Goal: Information Seeking & Learning: Find specific fact

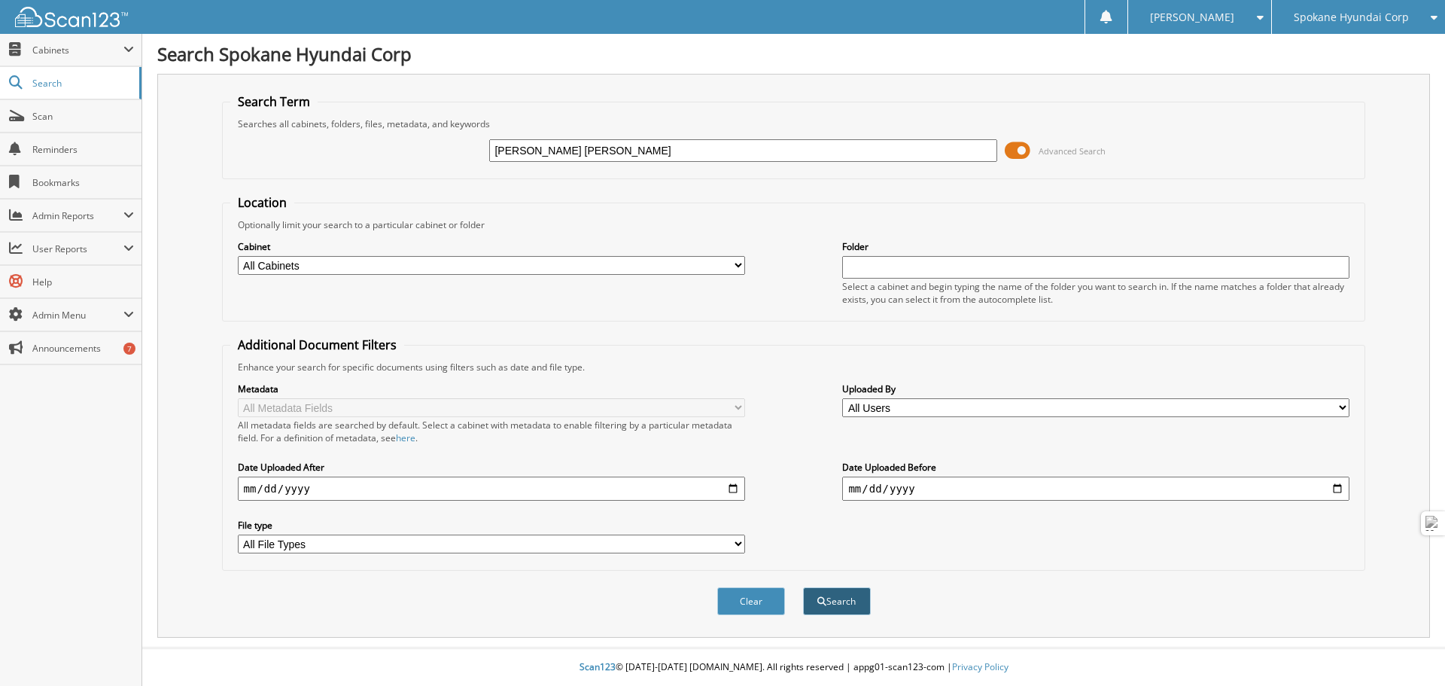
type input "[PERSON_NAME] [PERSON_NAME]"
click at [838, 605] on button "Search" at bounding box center [837, 601] width 68 height 28
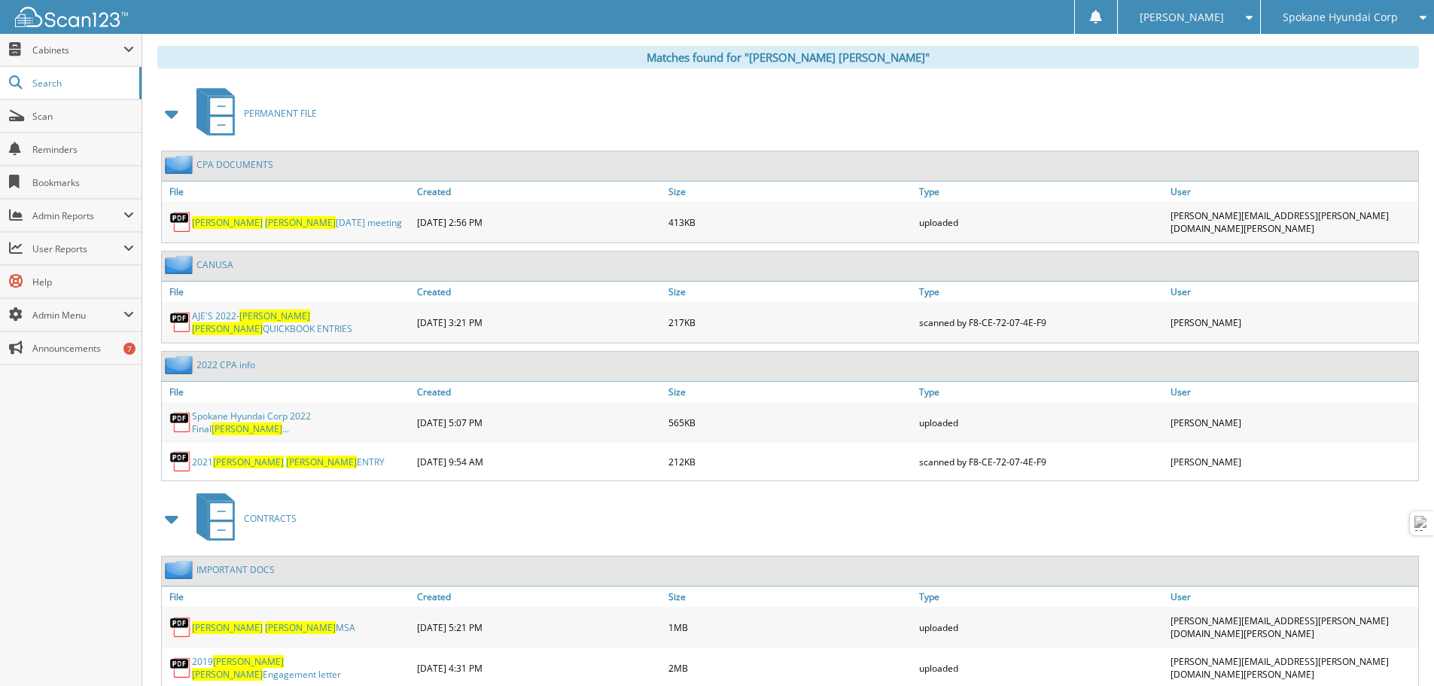
scroll to position [578, 0]
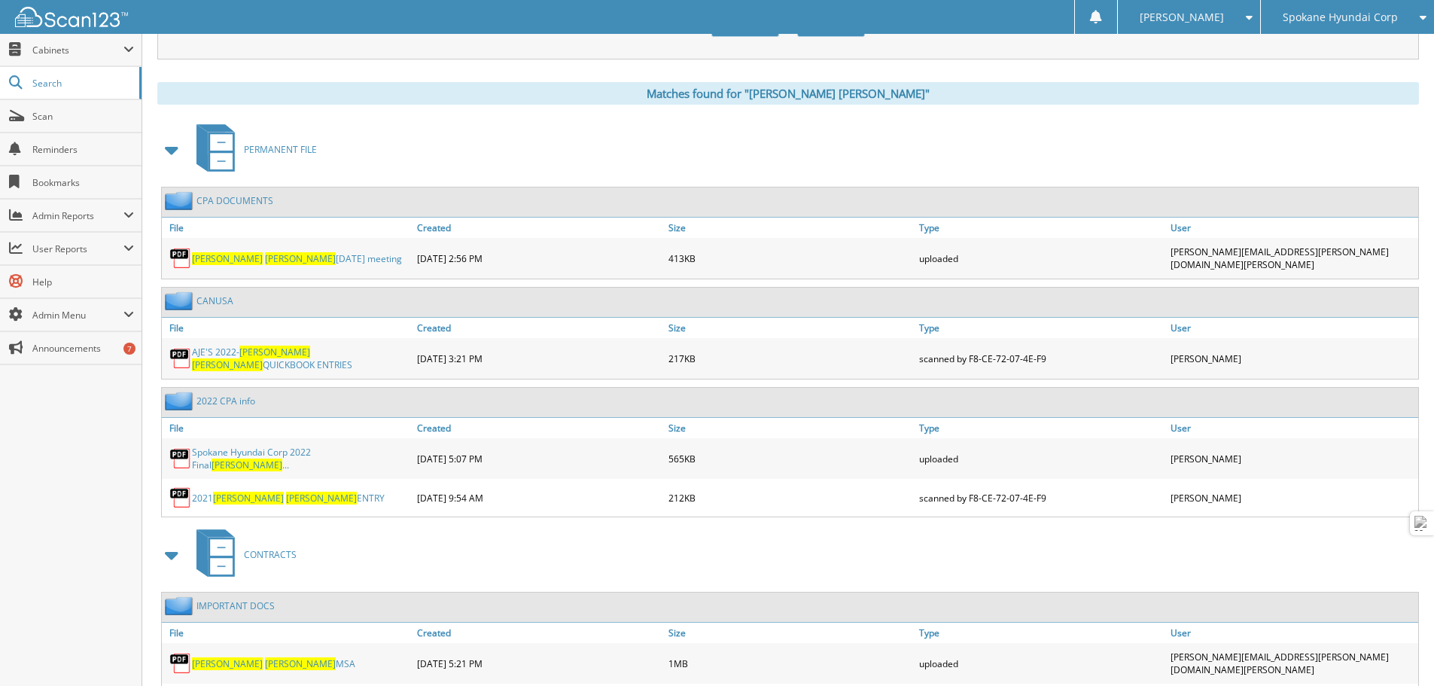
click at [286, 493] on span "[PERSON_NAME]" at bounding box center [321, 497] width 71 height 13
